Goal: Obtain resource: Obtain resource

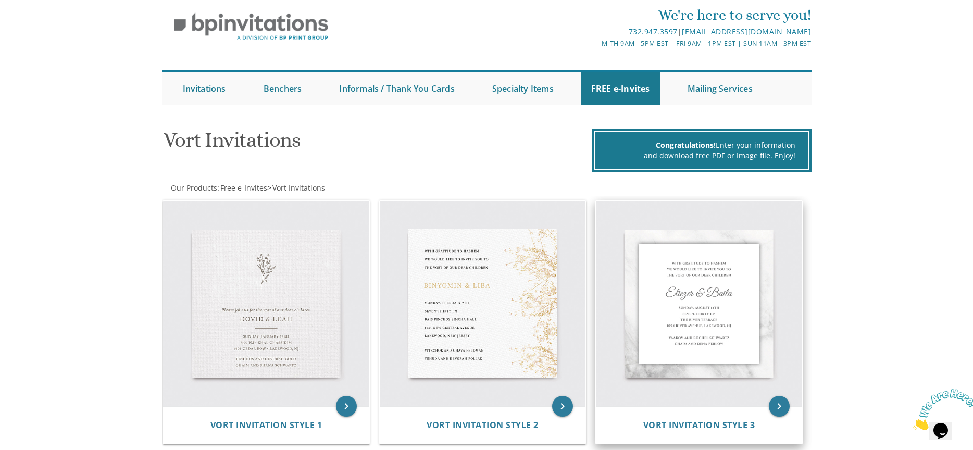
scroll to position [89, 0]
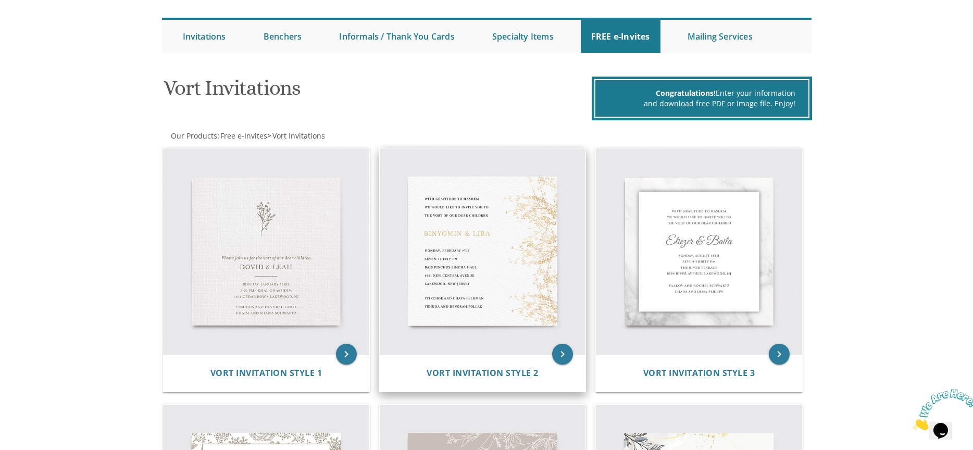
click at [479, 284] on img at bounding box center [483, 251] width 206 height 206
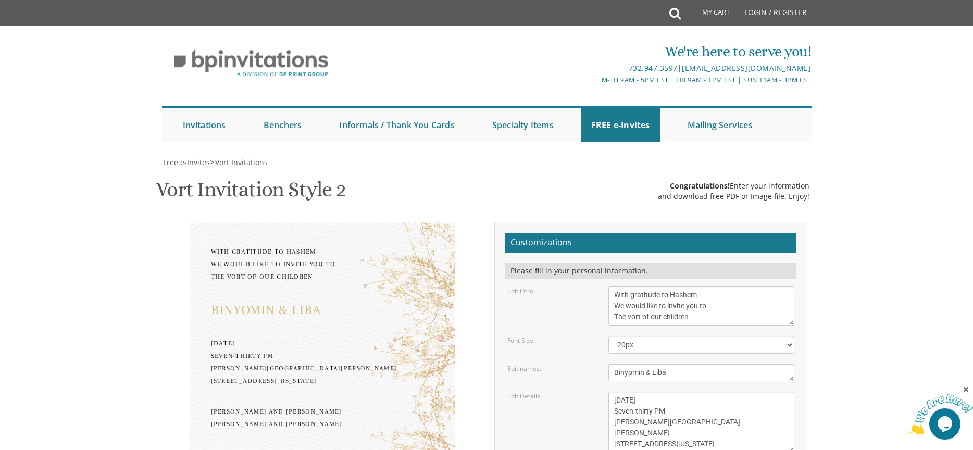
scroll to position [77, 0]
drag, startPoint x: 677, startPoint y: 294, endPoint x: 585, endPoint y: 289, distance: 91.8
click at [585, 364] on div "Edit names: Binyomin & Liba" at bounding box center [651, 372] width 303 height 17
type textarea "Isaac & Temima"
click at [692, 392] on textarea "Monday, February 7th Seven-thirty PM Bais Pinchos Simcha Hall 1951 New Central …" at bounding box center [701, 422] width 186 height 61
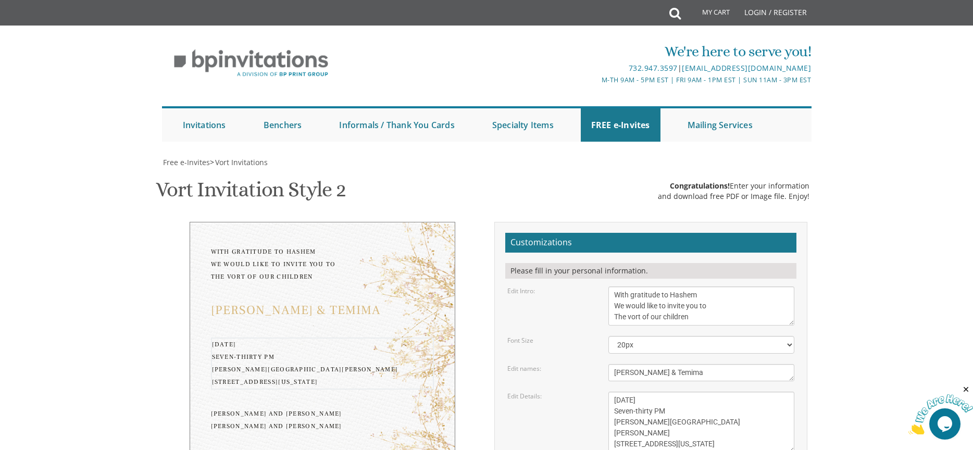
drag, startPoint x: 688, startPoint y: 322, endPoint x: 649, endPoint y: 322, distance: 38.5
click at [649, 392] on textarea "Monday, February 7th Seven-thirty PM Bais Pinchos Simcha Hall 1951 New Central …" at bounding box center [701, 422] width 186 height 61
drag, startPoint x: 700, startPoint y: 343, endPoint x: 615, endPoint y: 341, distance: 84.9
click at [615, 392] on textarea "Monday, February 7th Seven-thirty PM Bais Pinchos Simcha Hall 1951 New Central …" at bounding box center [701, 422] width 186 height 61
drag, startPoint x: 692, startPoint y: 366, endPoint x: 610, endPoint y: 354, distance: 82.7
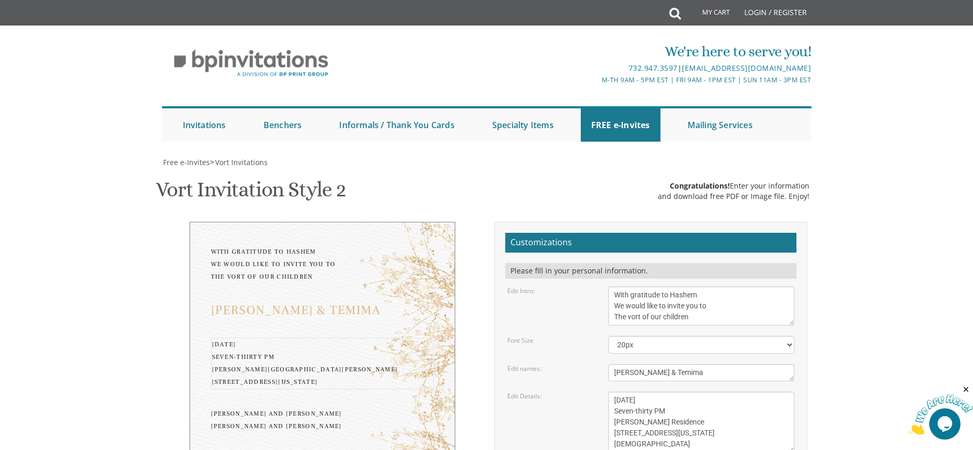
click at [610, 392] on textarea "Monday, February 7th Seven-thirty PM Bais Pinchos Simcha Hall 1951 New Central …" at bounding box center [701, 422] width 186 height 61
click at [629, 392] on textarea "Monday, February 7th Seven-thirty PM Bais Pinchos Simcha Hall 1951 New Central …" at bounding box center [701, 422] width 186 height 61
drag, startPoint x: 629, startPoint y: 355, endPoint x: 599, endPoint y: 355, distance: 29.7
click at [599, 392] on div "Edit Details: Monday, February 7th Seven-thirty PM Bais Pinchos Simcha Hall 195…" at bounding box center [651, 422] width 303 height 61
drag, startPoint x: 704, startPoint y: 355, endPoint x: 635, endPoint y: 352, distance: 68.8
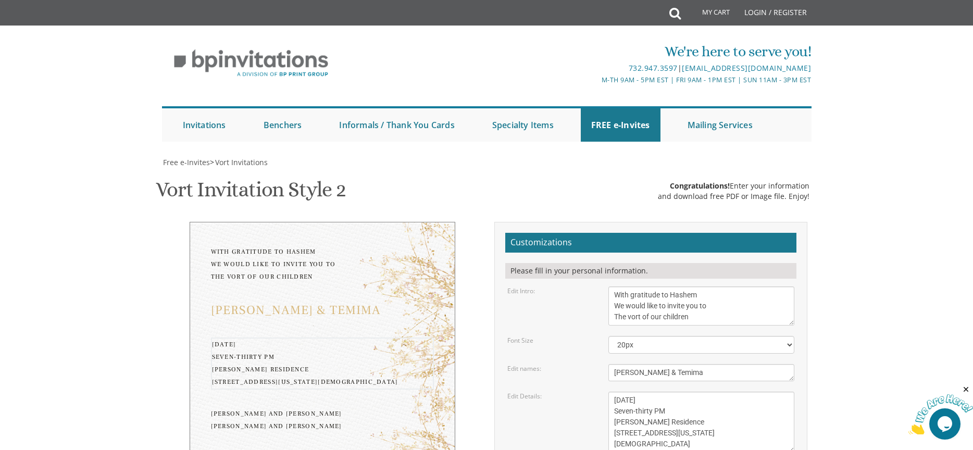
click at [635, 392] on textarea "Monday, February 7th Seven-thirty PM Bais Pinchos Simcha Hall 1951 New Central …" at bounding box center [701, 422] width 186 height 61
drag, startPoint x: 692, startPoint y: 365, endPoint x: 606, endPoint y: 365, distance: 85.4
click at [606, 392] on div "Monday, February 7th Seven-thirty PM Bais Pinchos Simcha Hall 1951 New Central …" at bounding box center [702, 422] width 202 height 61
type textarea "Monday, September 15th Seven-thirty PM Vogel Residence 5315 Goodland Avenue Val…"
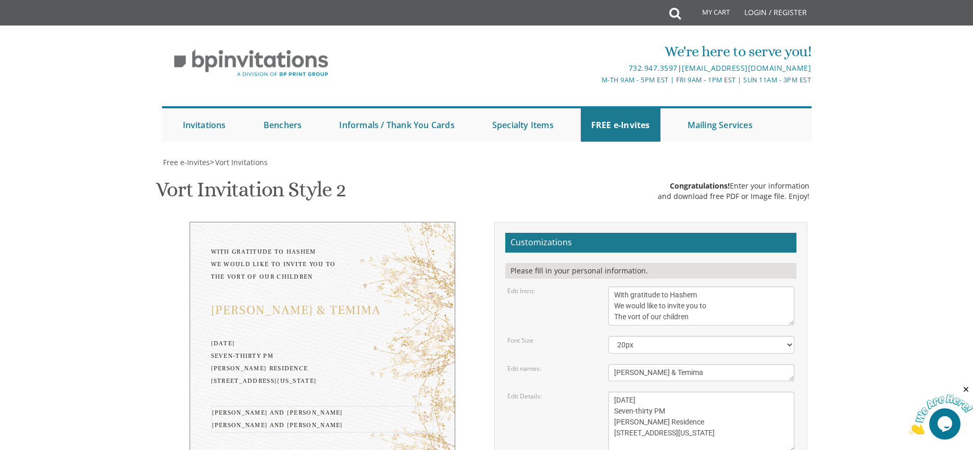
drag, startPoint x: 714, startPoint y: 340, endPoint x: 596, endPoint y: 339, distance: 117.2
drag, startPoint x: 709, startPoint y: 350, endPoint x: 575, endPoint y: 347, distance: 134.4
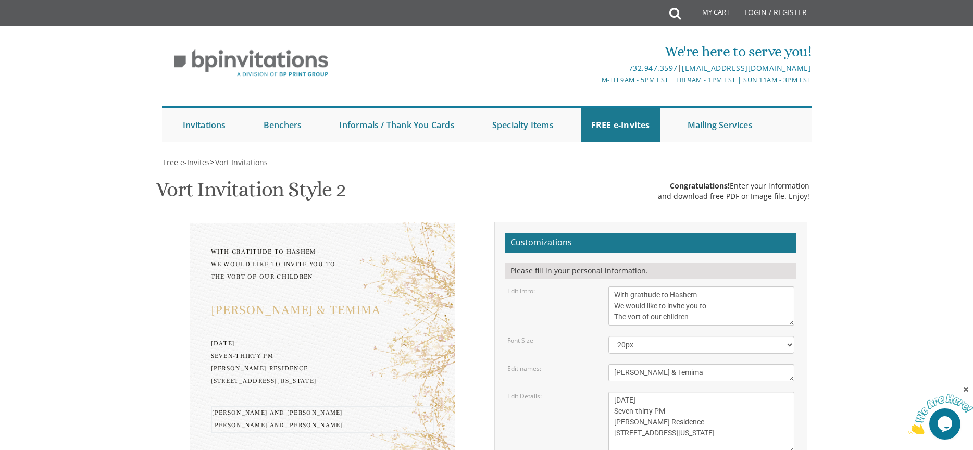
type textarea "David and Liz Geifman Bryan and Talia Edgar"
click at [841, 290] on body "My Cart Total: View Cart Item(s) Submit My Cart Total: View Cart Item(s) Login …" at bounding box center [486, 439] width 973 height 878
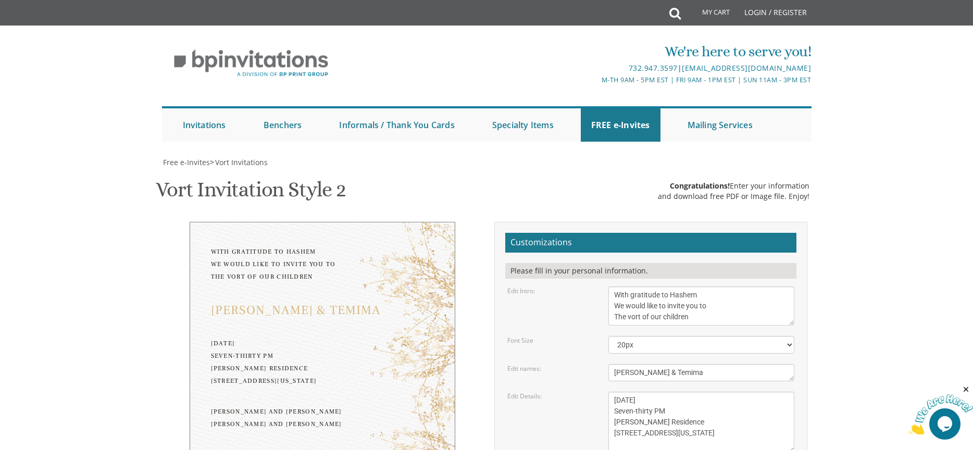
type input "bedgar@edgarlegal.com"
